Goal: Navigation & Orientation: Find specific page/section

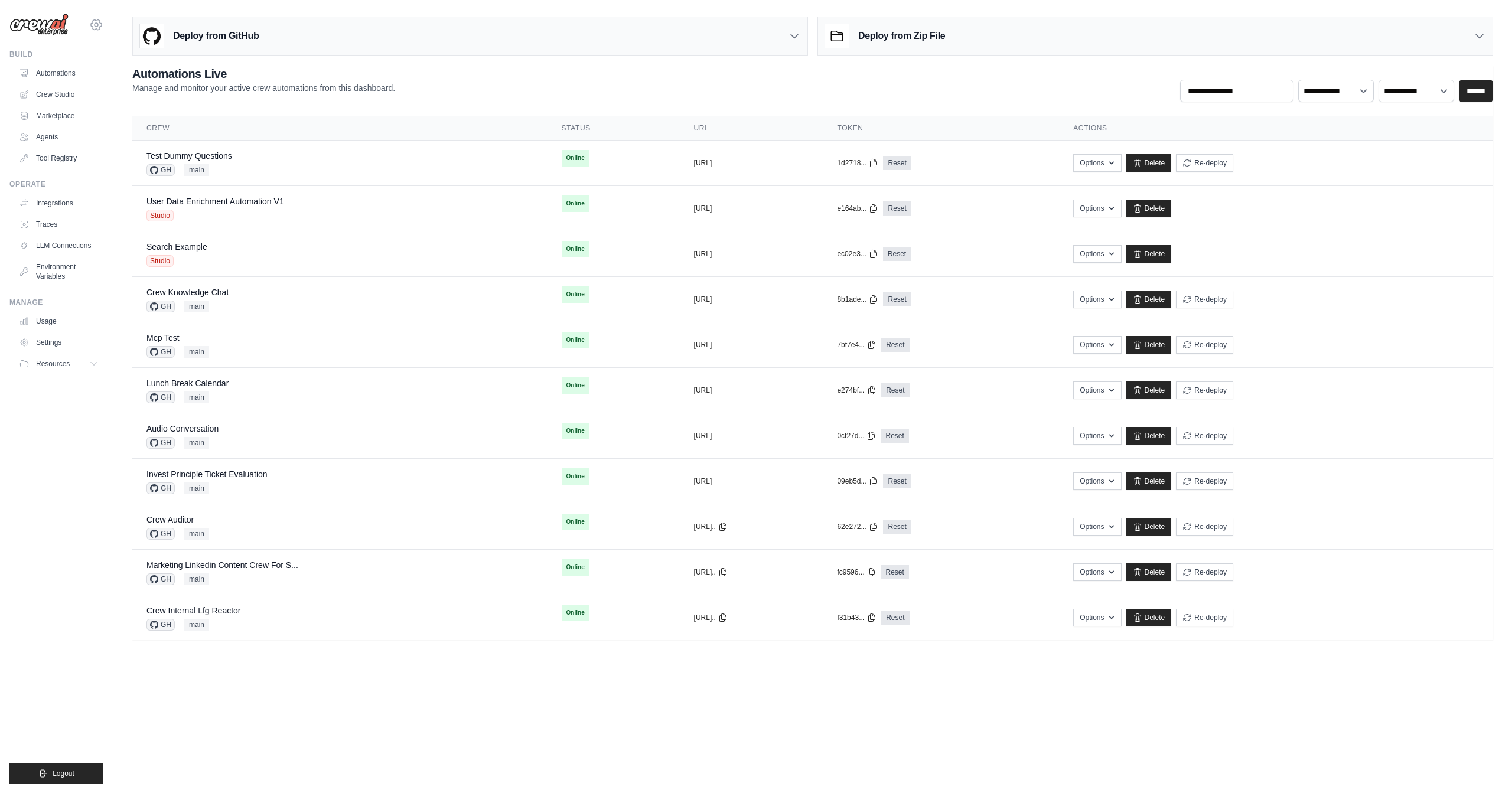
click at [100, 22] on icon at bounding box center [96, 25] width 14 height 14
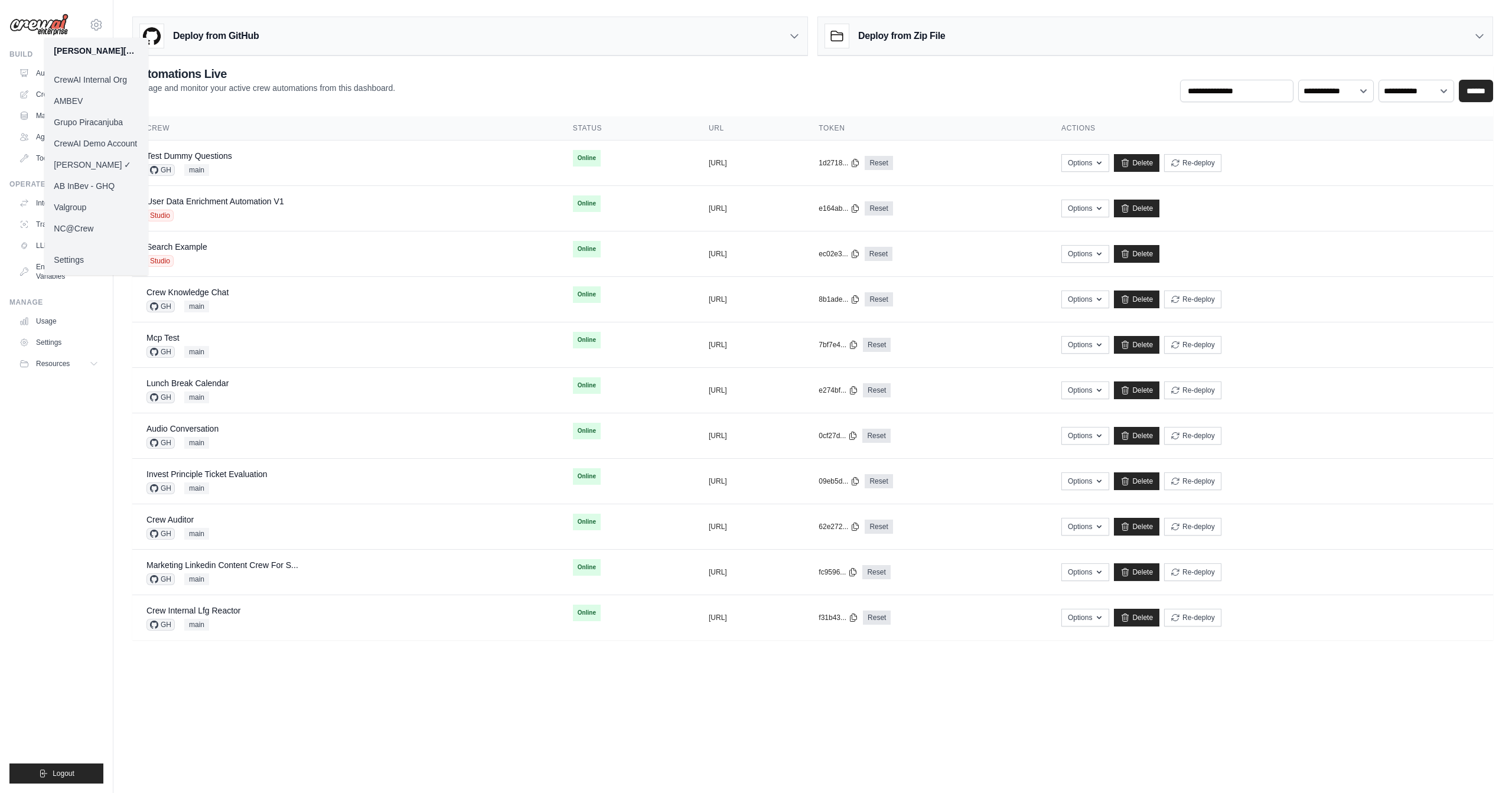
click at [112, 189] on link "AB InBev - GHQ" at bounding box center [96, 186] width 104 height 21
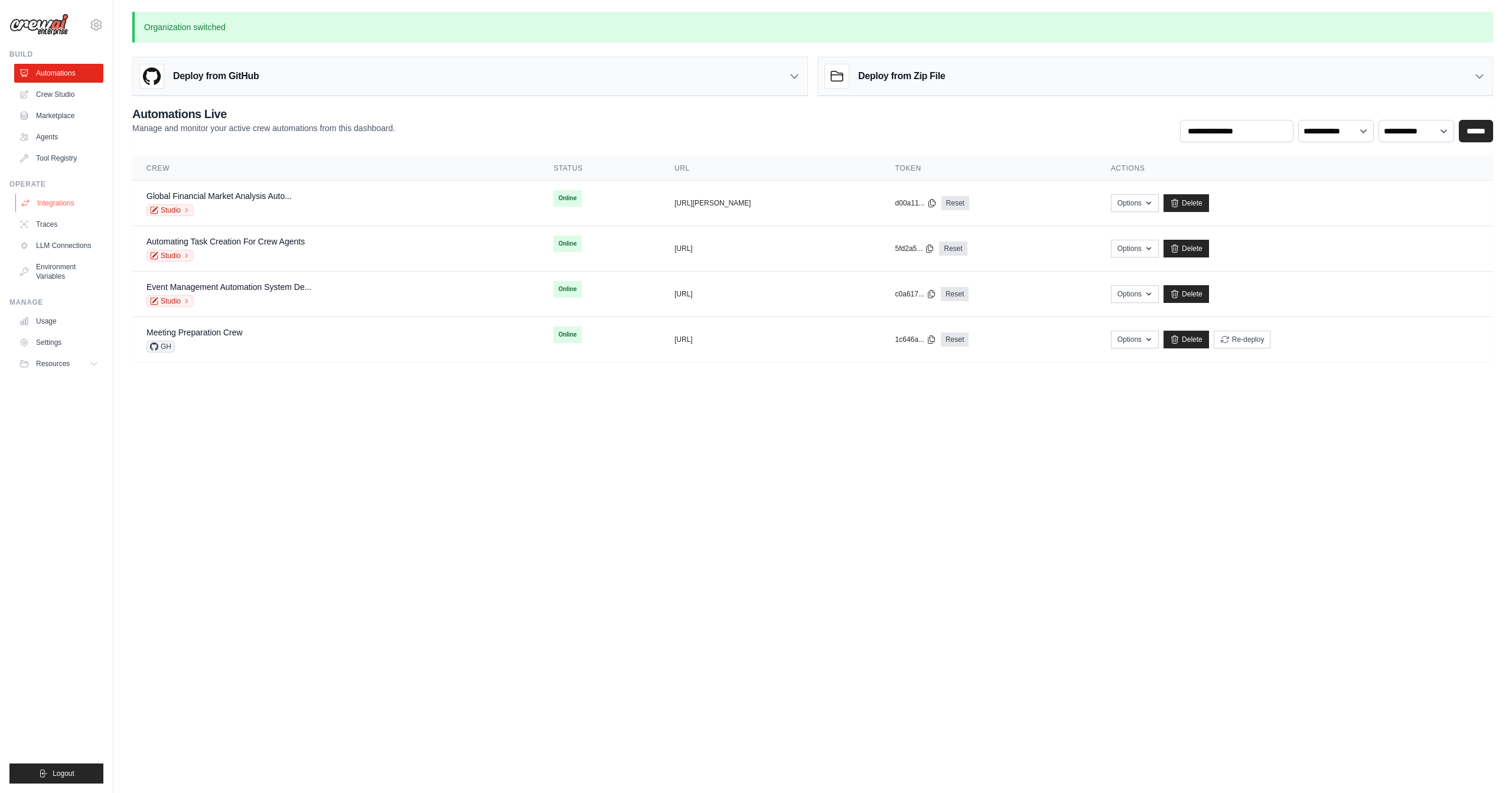
click at [58, 202] on link "Integrations" at bounding box center [60, 203] width 89 height 19
